Goal: Information Seeking & Learning: Learn about a topic

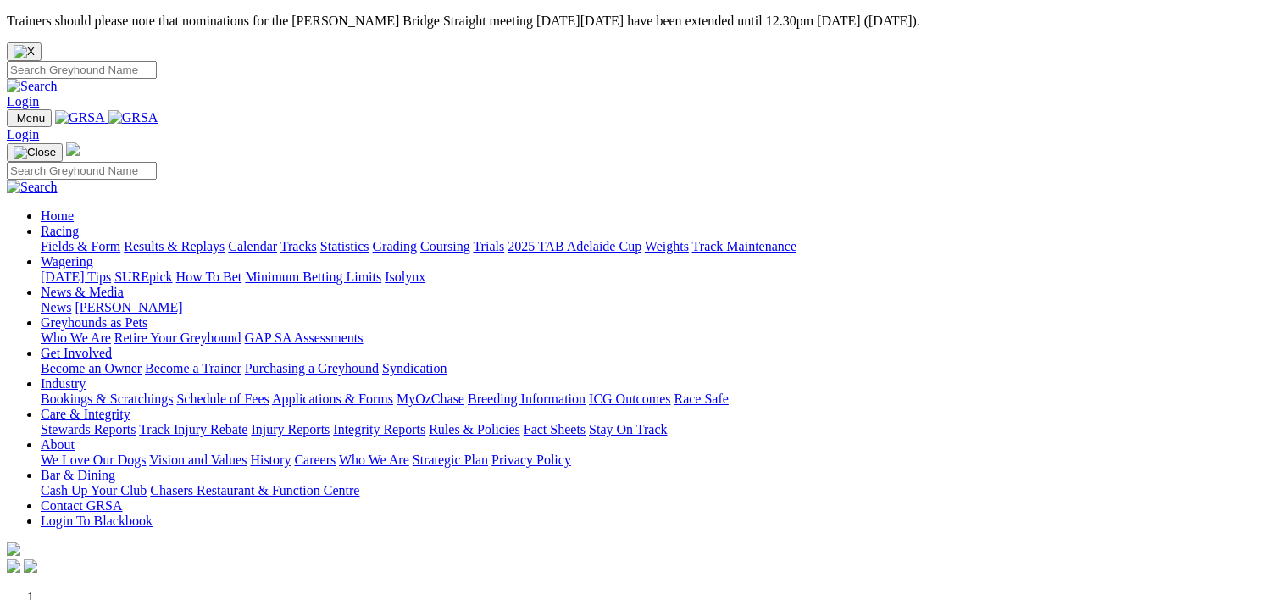
scroll to position [749, 0]
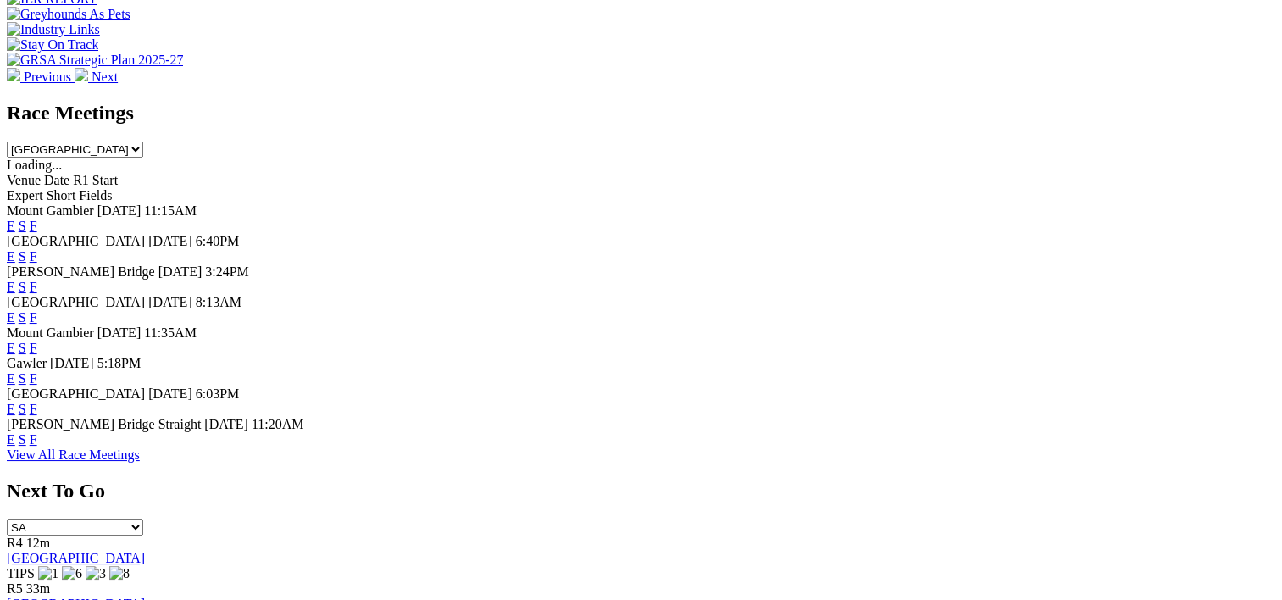
click at [37, 446] on link "F" at bounding box center [34, 439] width 8 height 14
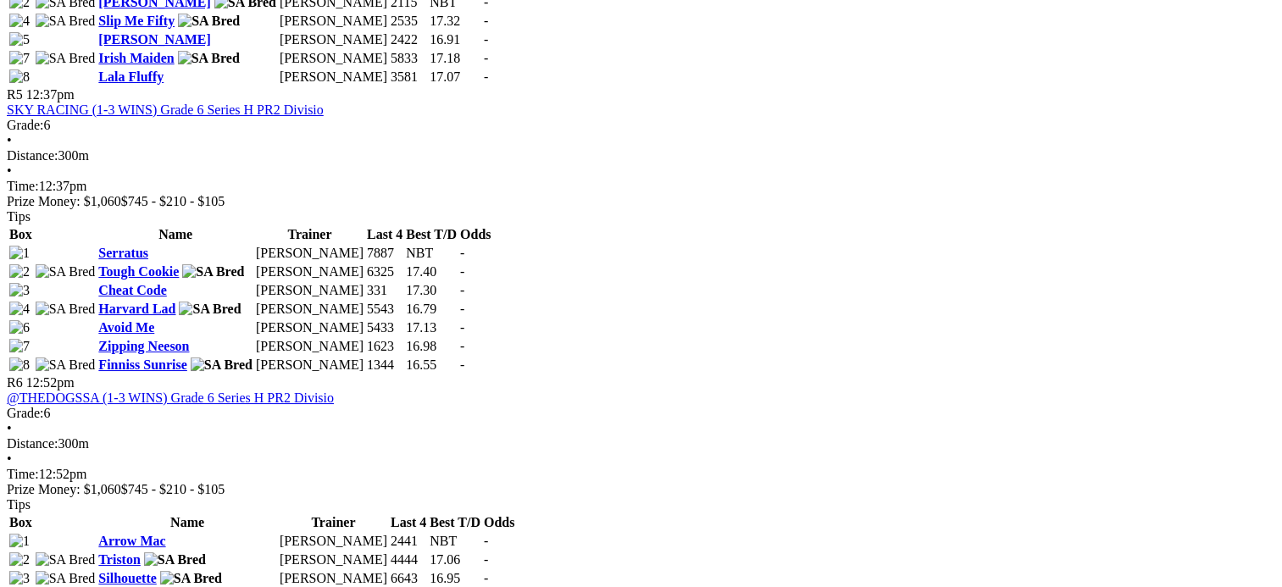
scroll to position [1899, 0]
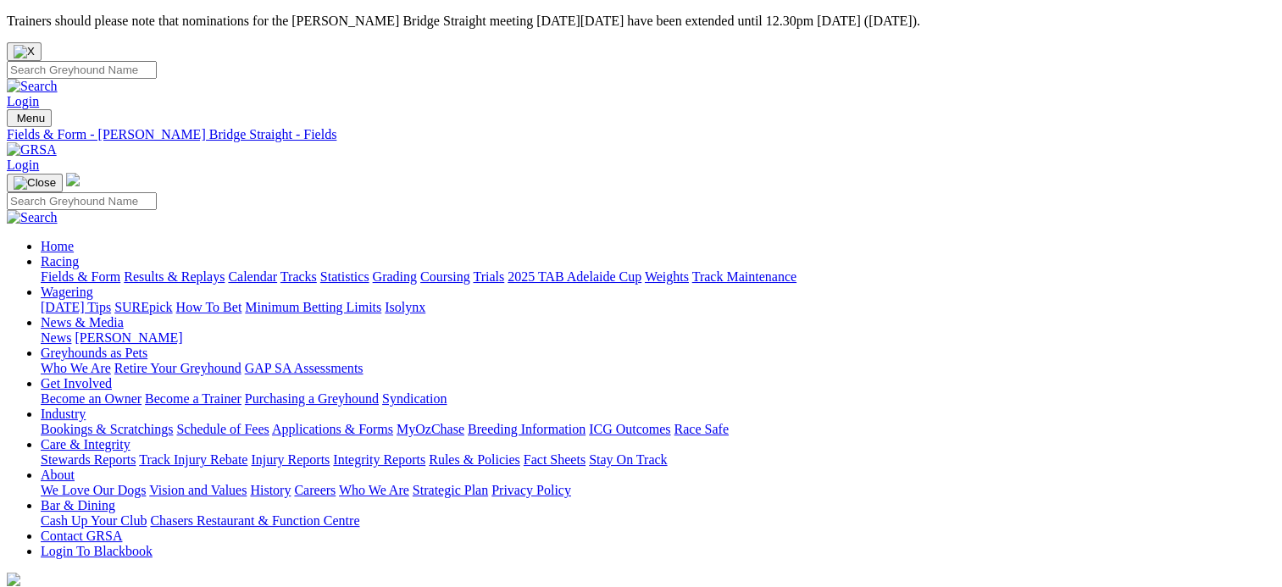
click at [182, 269] on link "Results & Replays" at bounding box center [174, 276] width 101 height 14
click at [71, 269] on link "Fields & Form" at bounding box center [81, 276] width 80 height 14
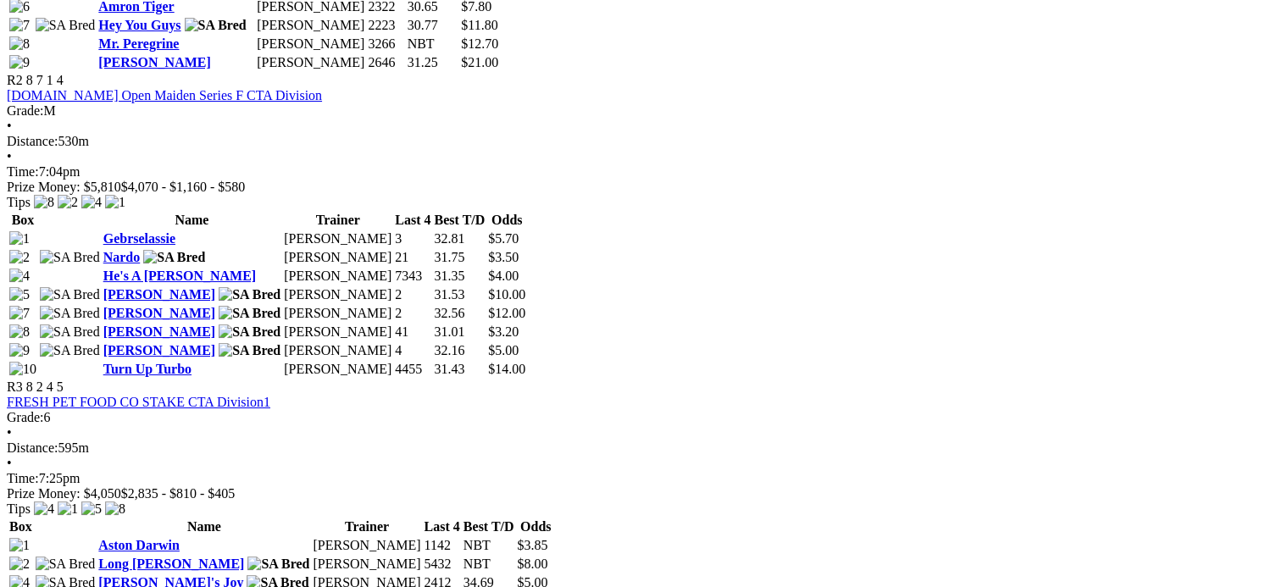
scroll to position [1206, 0]
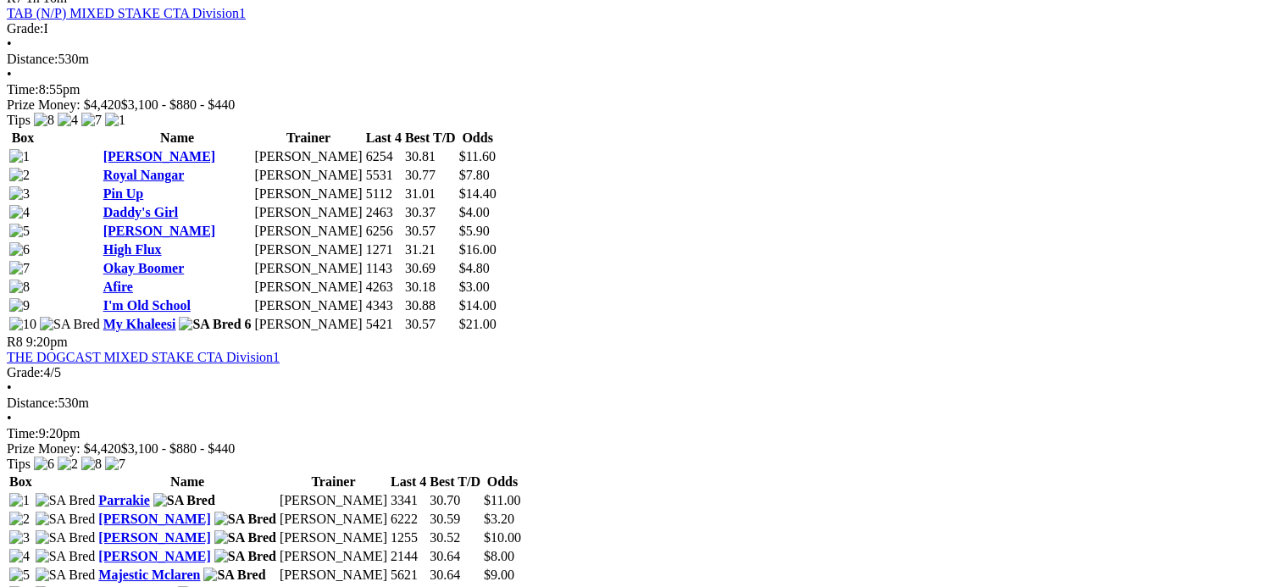
scroll to position [2804, 0]
